Goal: Transaction & Acquisition: Purchase product/service

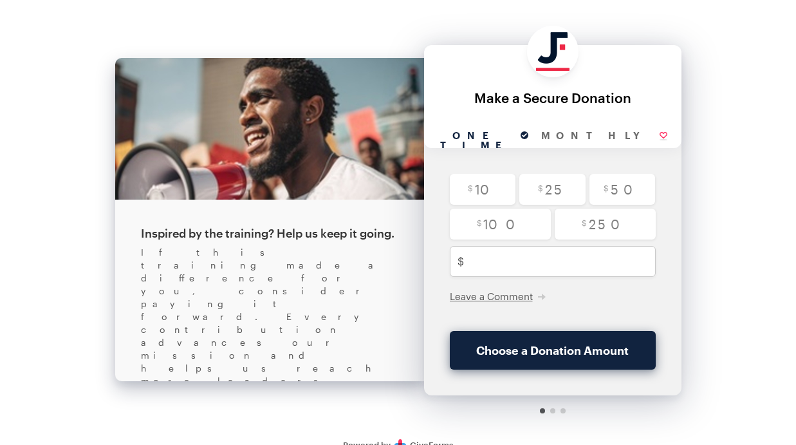
scroll to position [19, 0]
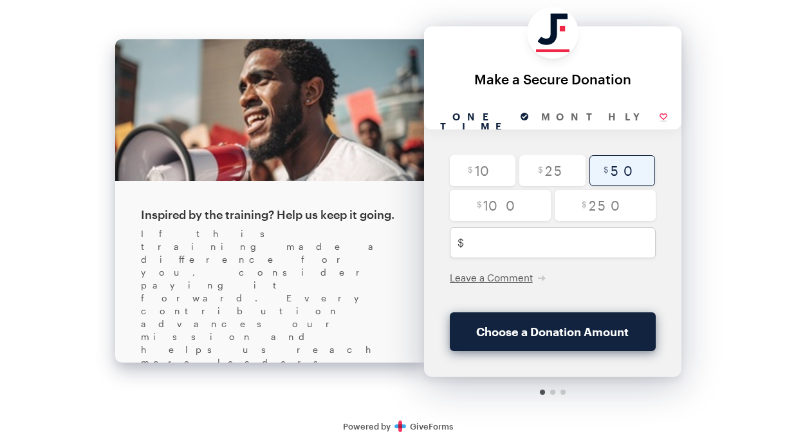
click at [643, 165] on input "radio" at bounding box center [623, 170] width 66 height 31
radio input "true"
type input "50"
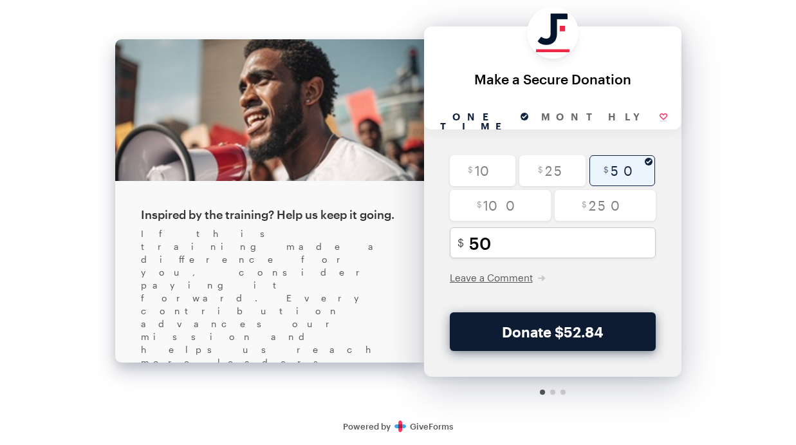
click at [603, 324] on button "Donate $52.84" at bounding box center [553, 331] width 206 height 39
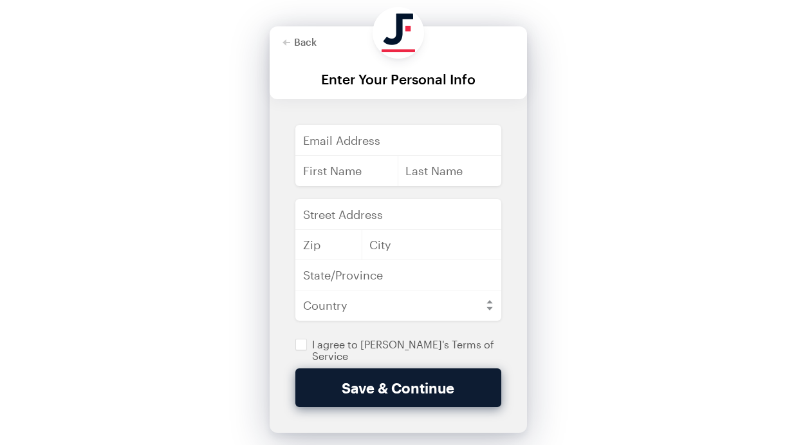
scroll to position [0, 0]
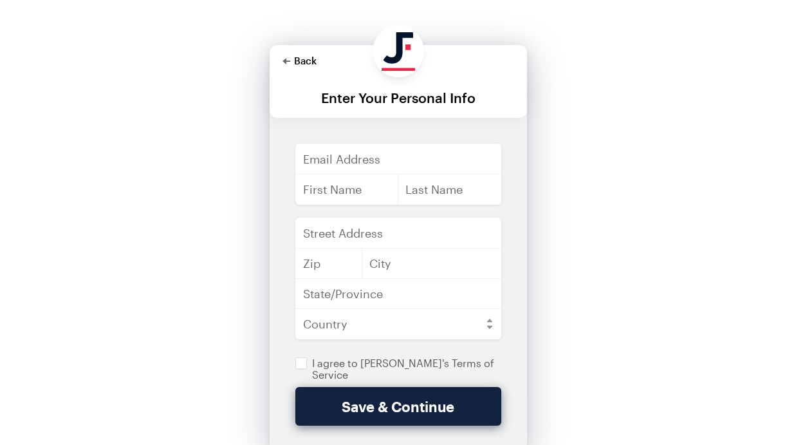
click at [298, 55] on button "Back" at bounding box center [300, 60] width 34 height 10
checkbox input "true"
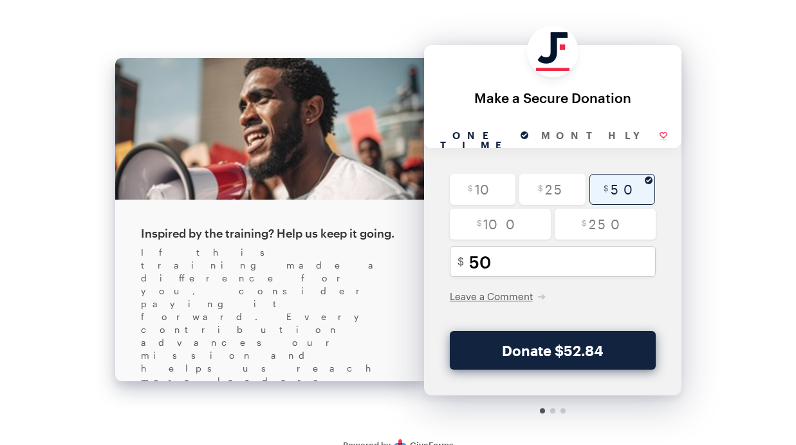
scroll to position [19, 0]
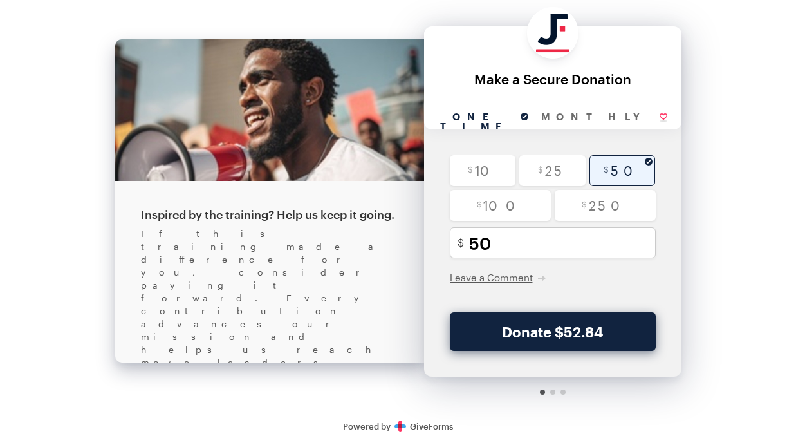
click at [422, 429] on link "Secure Donations Powered by GiveForms" at bounding box center [398, 426] width 110 height 10
